Goal: Transaction & Acquisition: Purchase product/service

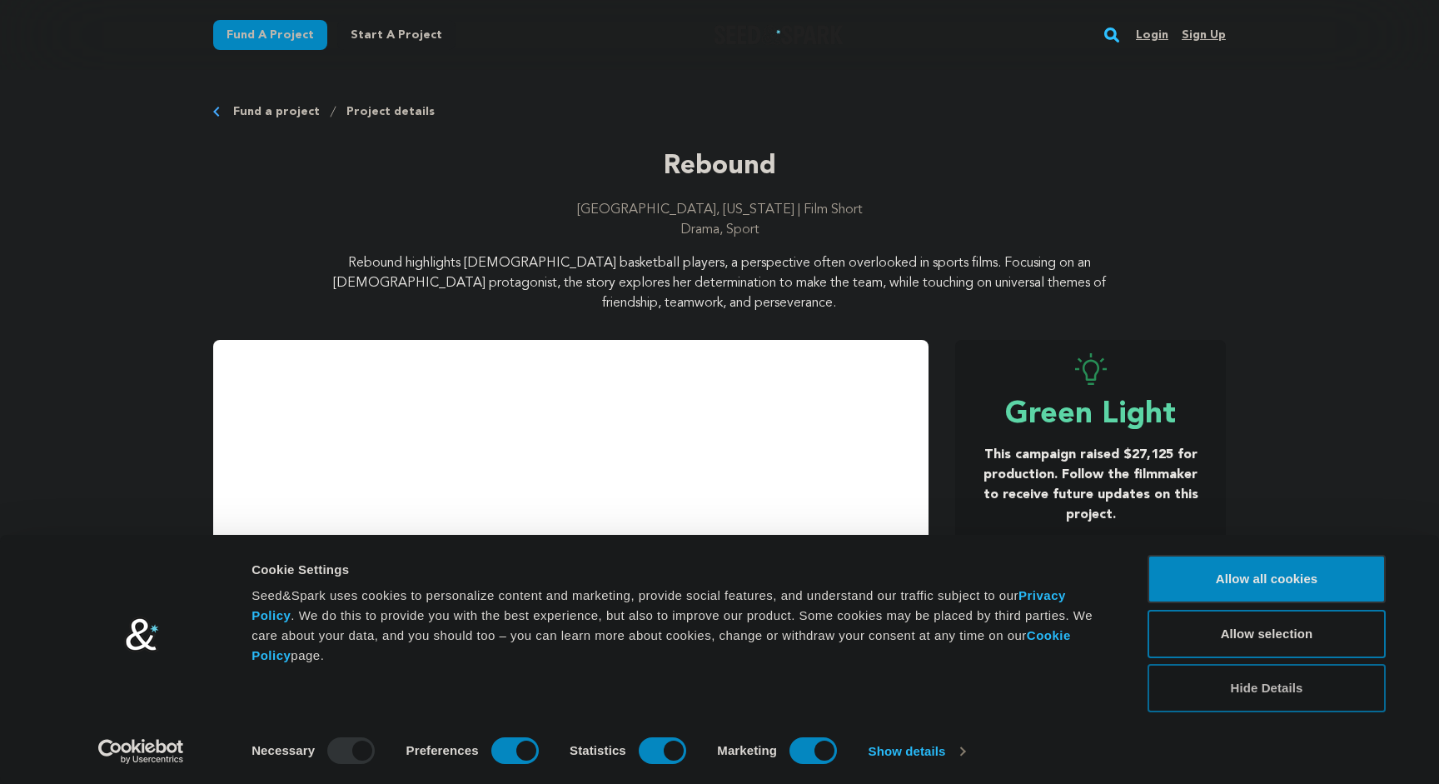
click at [1297, 679] on button "Hide Details" at bounding box center [1266, 688] width 238 height 48
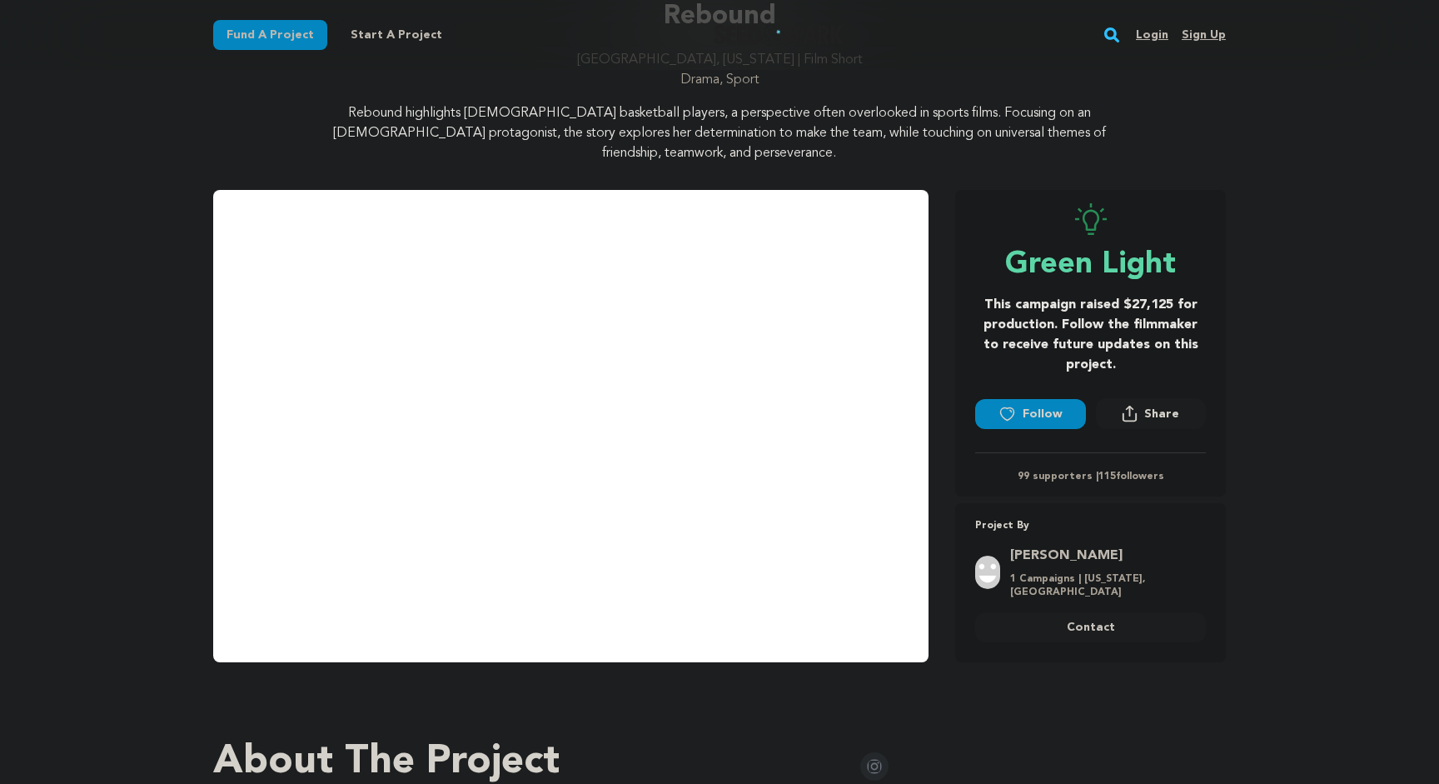
scroll to position [165, 0]
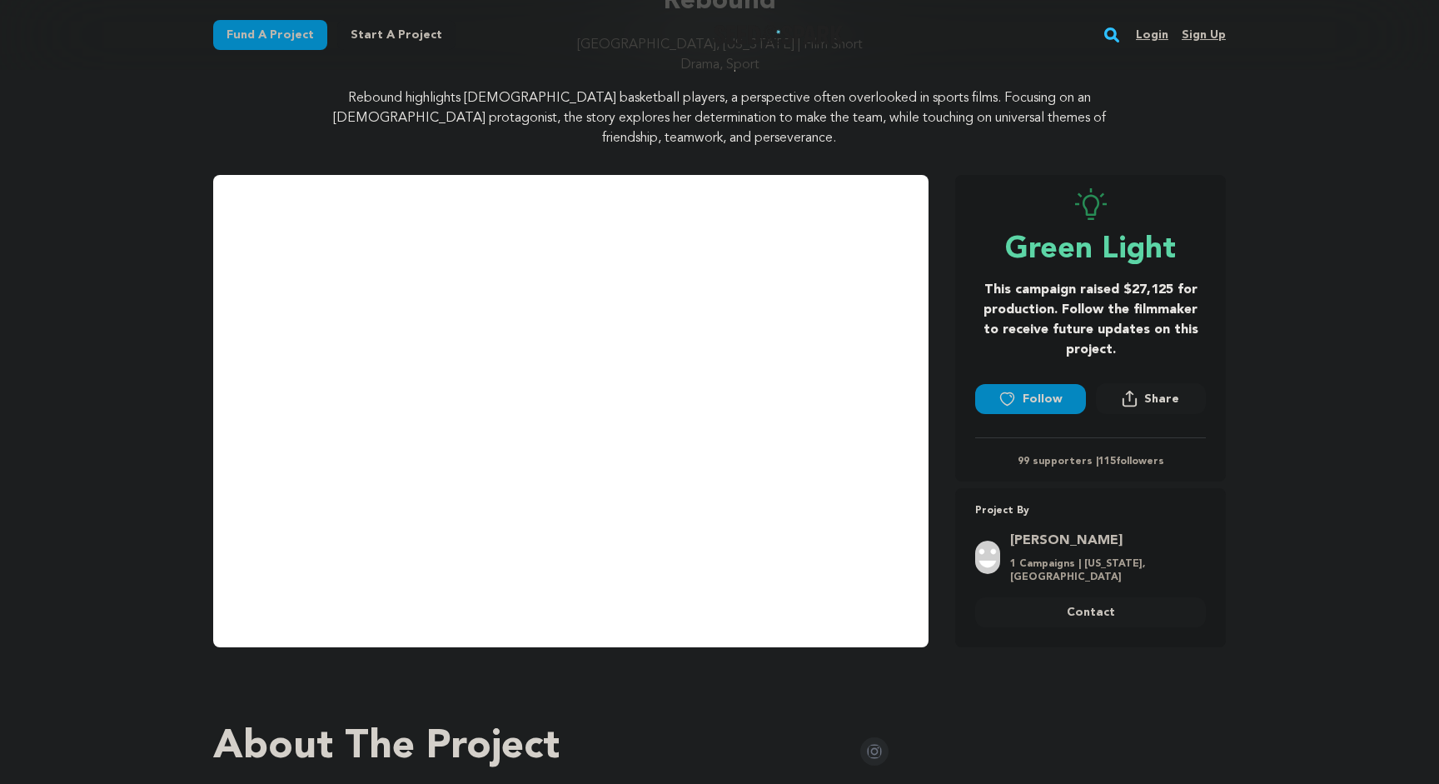
click at [1073, 533] on link "[PERSON_NAME]" at bounding box center [1103, 540] width 186 height 20
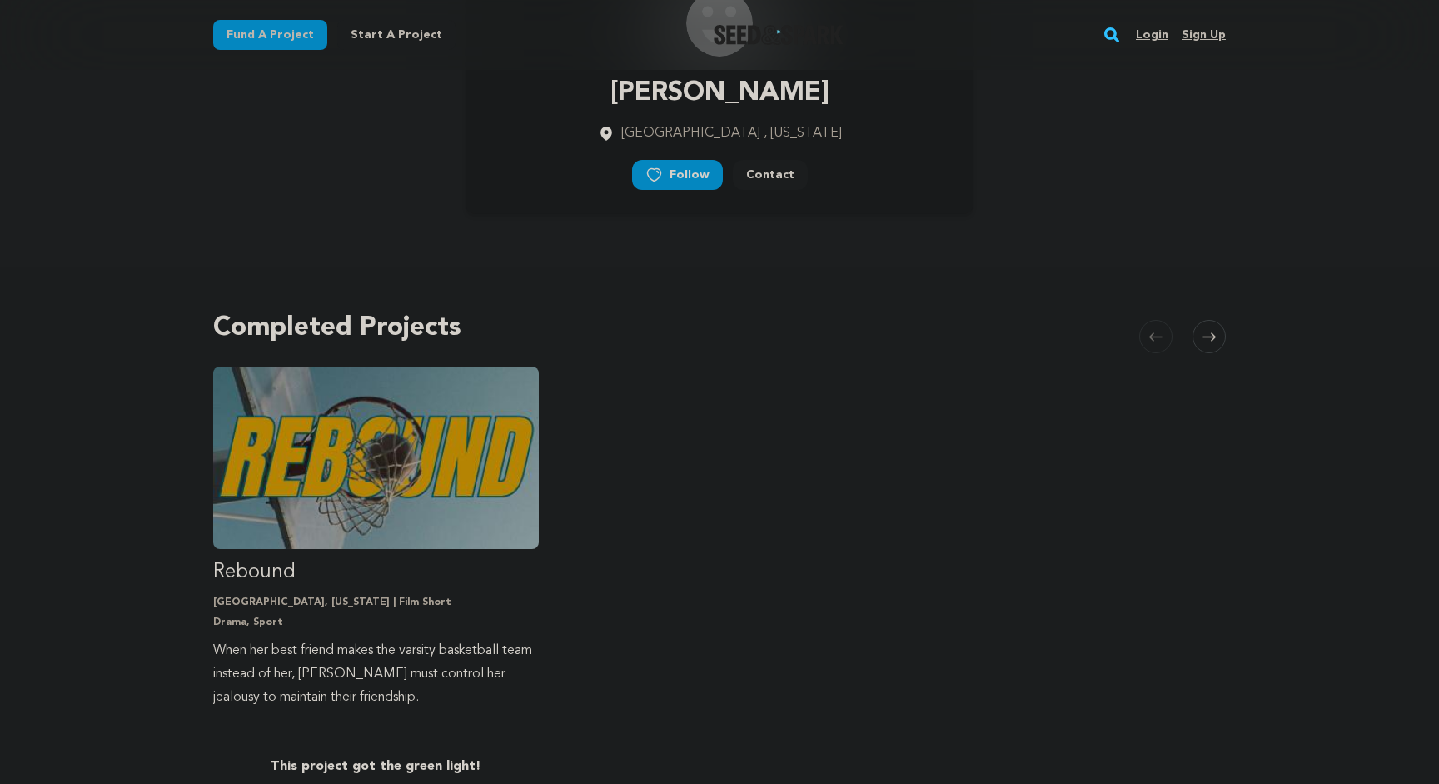
scroll to position [132, 0]
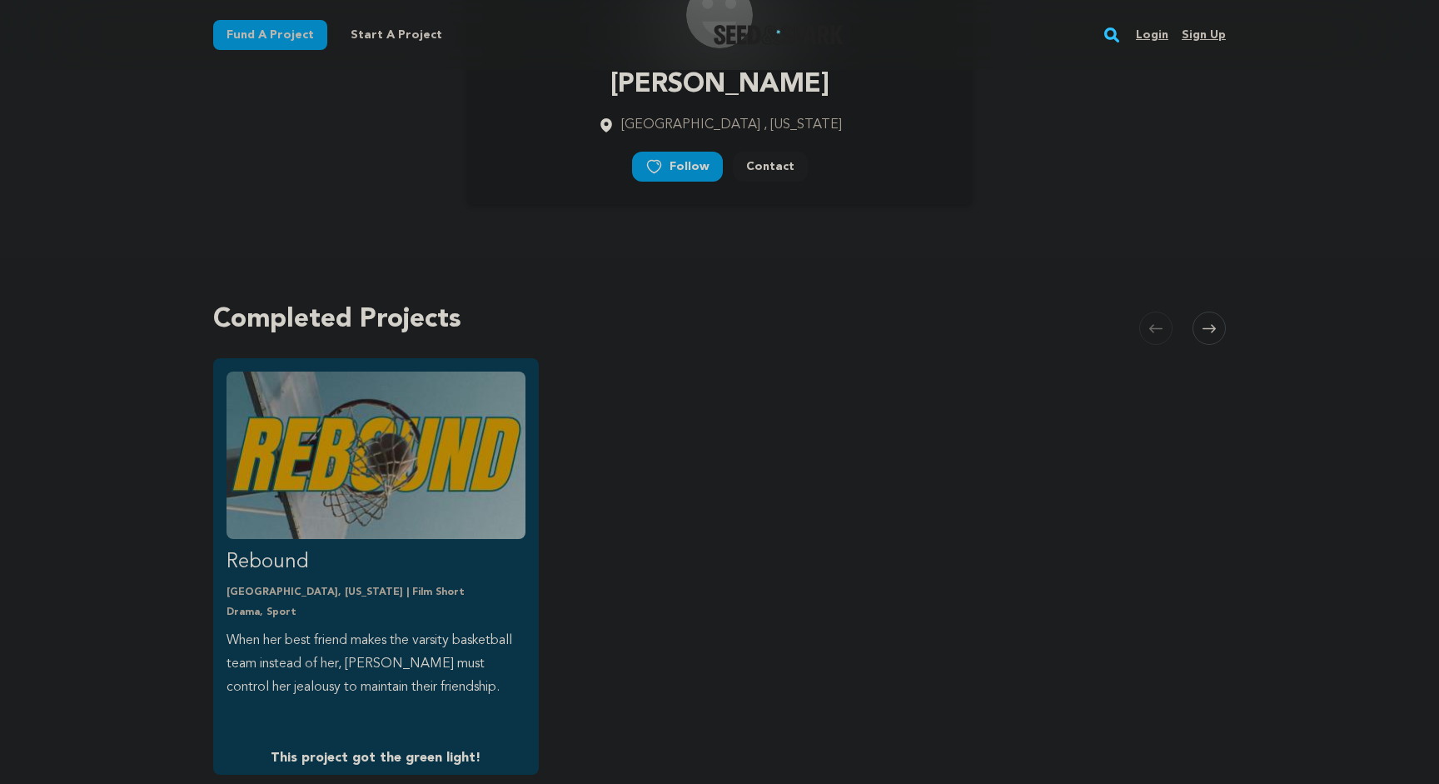
click at [308, 575] on link "Rebound [GEOGRAPHIC_DATA], [US_STATE] | Film Short Drama, Sport When her best f…" at bounding box center [375, 534] width 299 height 327
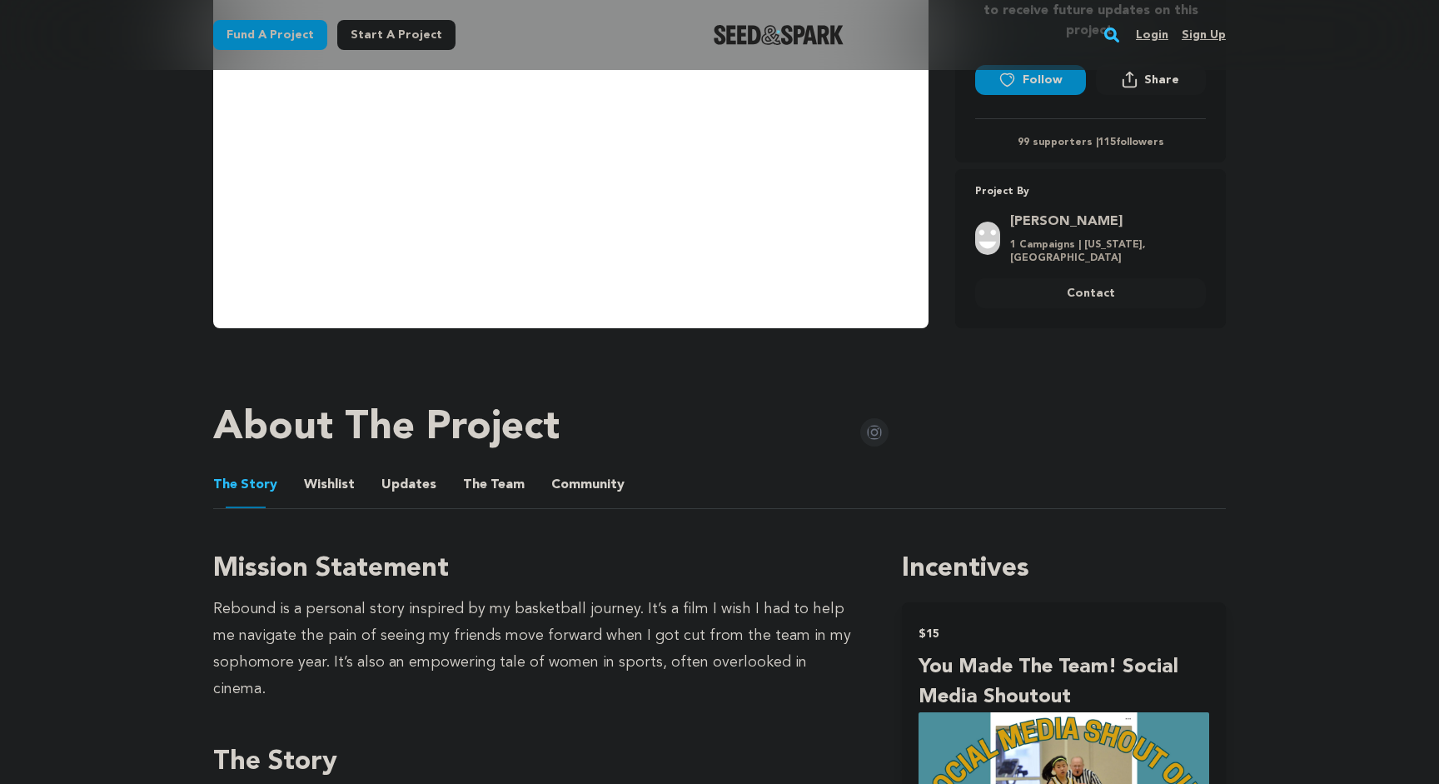
scroll to position [506, 0]
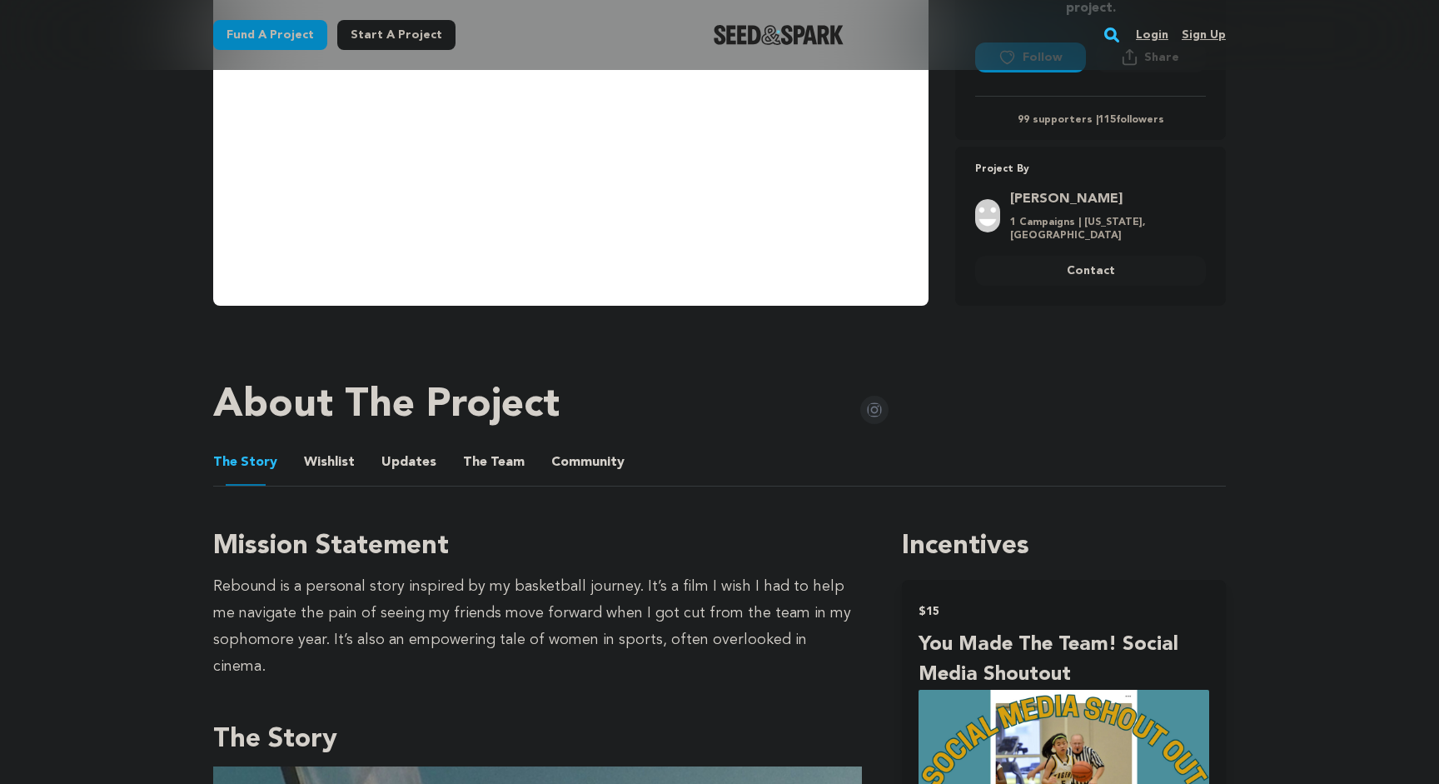
click at [416, 468] on button "Updates" at bounding box center [409, 465] width 40 height 40
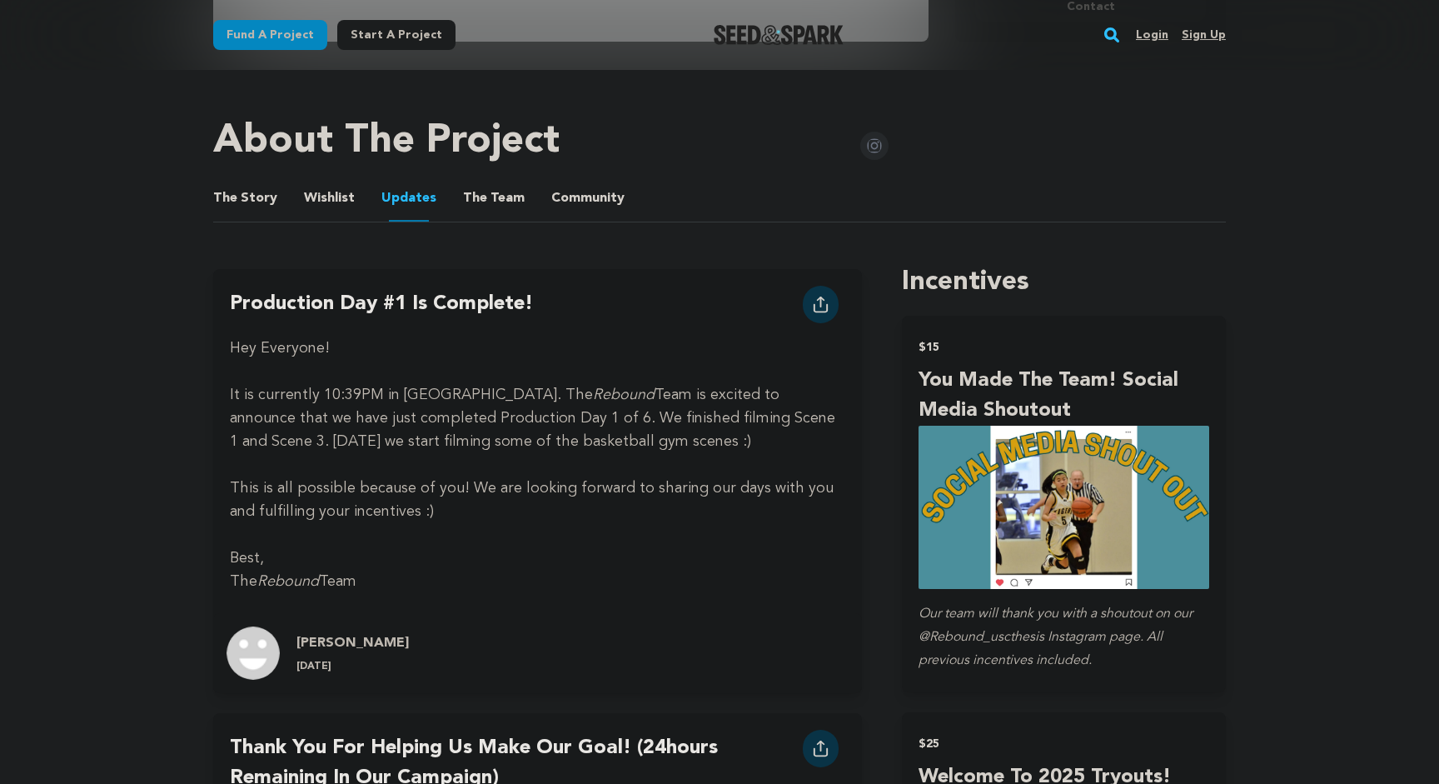
scroll to position [778, 0]
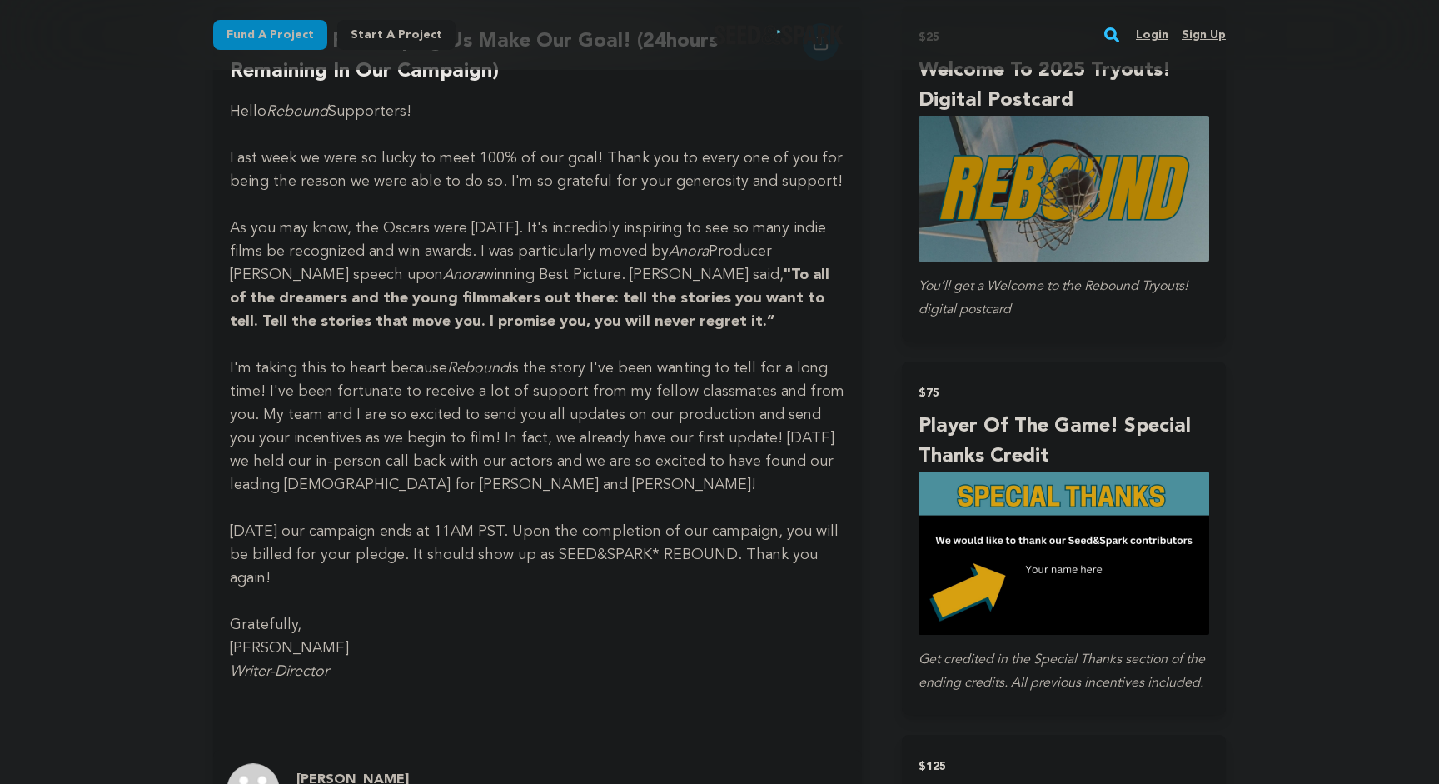
scroll to position [1645, 0]
